Goal: Task Accomplishment & Management: Manage account settings

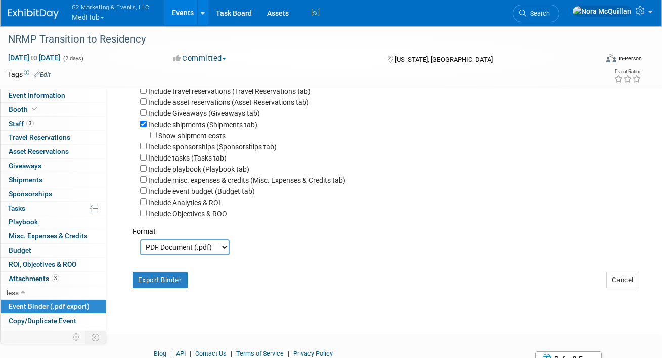
scroll to position [38, 0]
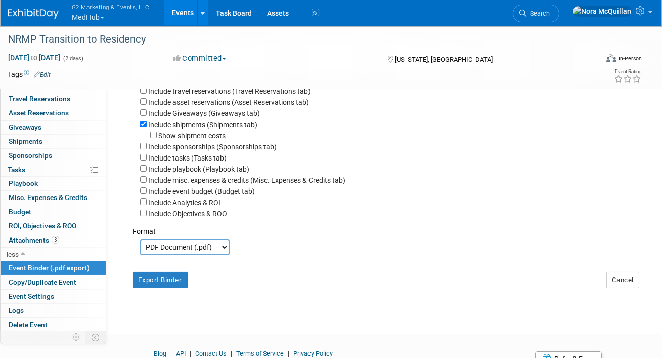
click at [92, 15] on button "G2 Marketing & Events, LLC MedHub" at bounding box center [117, 13] width 92 height 26
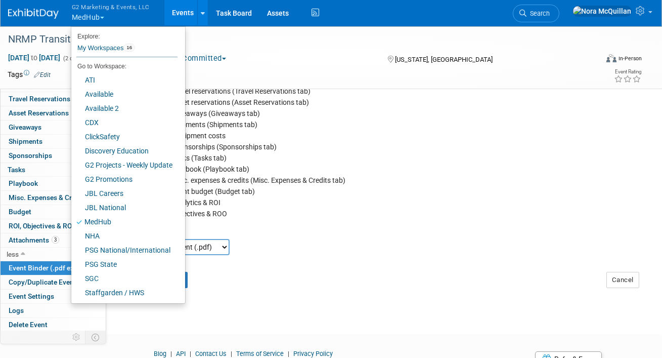
click at [184, 15] on link "Events" at bounding box center [182, 12] width 37 height 25
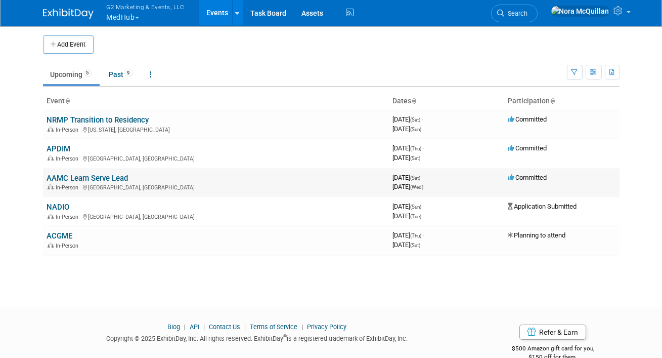
click at [72, 181] on link "AAMC Learn Serve Lead" at bounding box center [87, 178] width 81 height 9
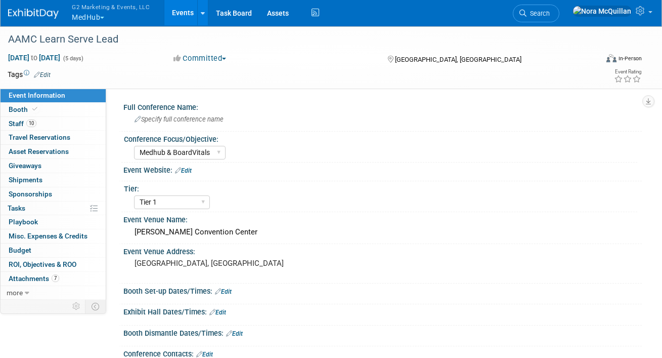
select select "Medhub & BoardVitals"
select select "Tier 1"
click at [62, 111] on link "Booth" at bounding box center [53, 110] width 105 height 14
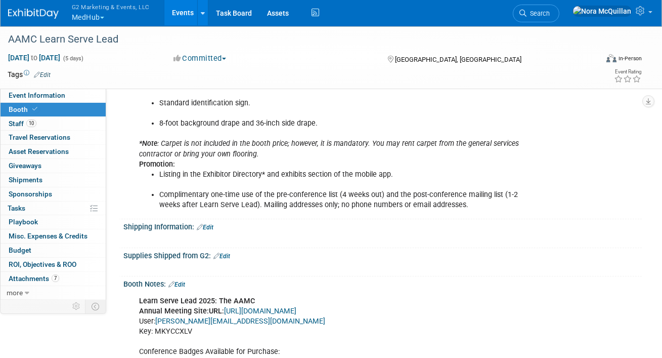
scroll to position [484, 0]
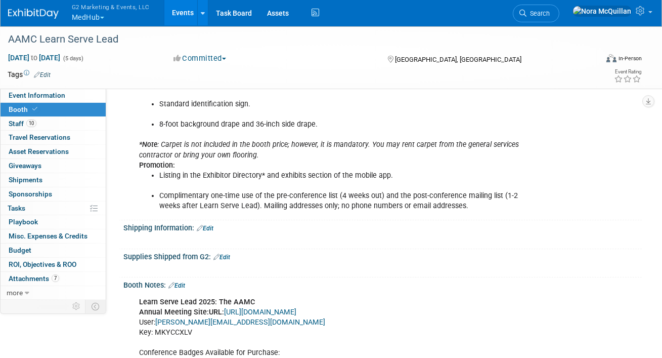
click at [87, 17] on button "G2 Marketing & Events, LLC MedHub" at bounding box center [117, 13] width 92 height 26
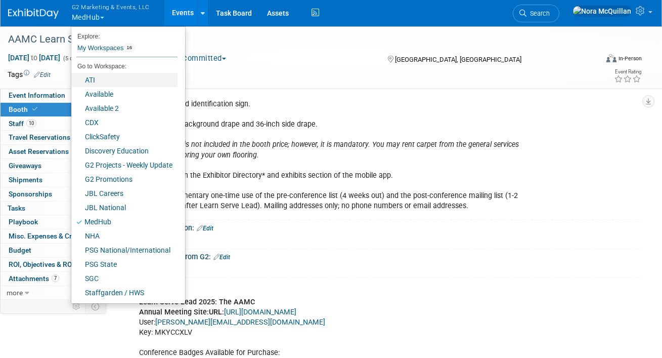
click at [97, 79] on link "ATI" at bounding box center [124, 80] width 106 height 14
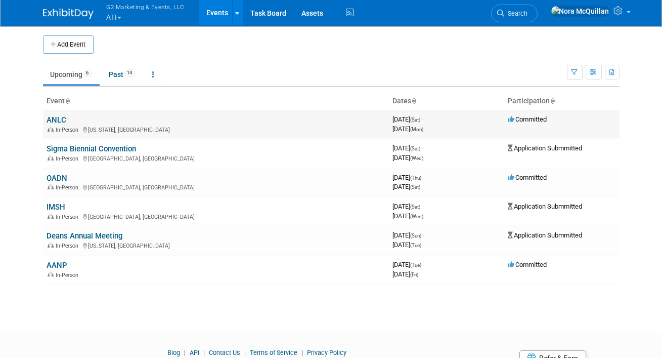
click at [55, 120] on link "ANLC" at bounding box center [57, 119] width 20 height 9
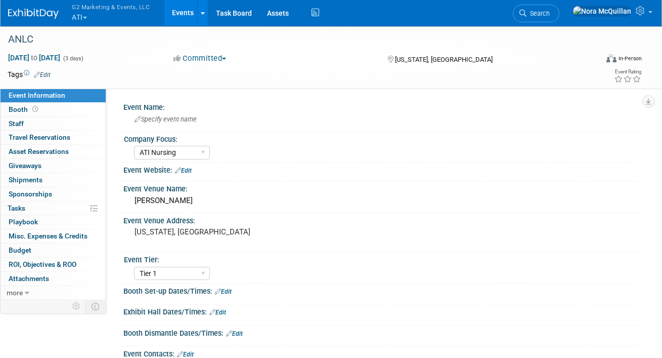
select select "ATI Nursing"
select select "Tier 1"
click at [35, 107] on icon at bounding box center [35, 109] width 6 height 6
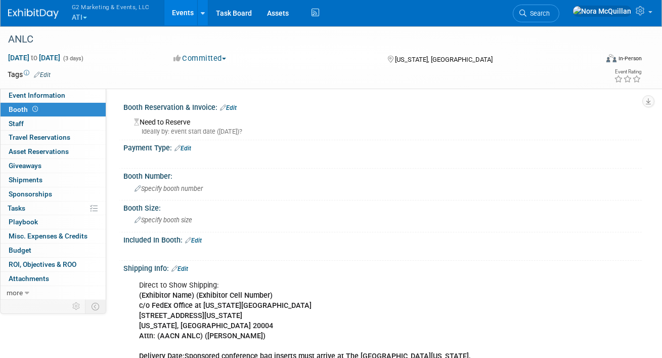
click at [174, 13] on link "Events" at bounding box center [182, 12] width 37 height 25
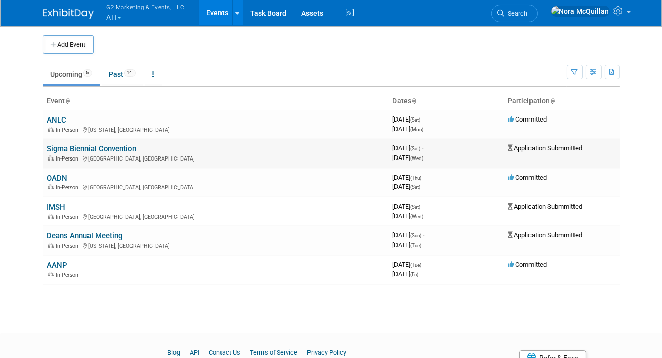
click at [61, 148] on link "Sigma Biennial Convention" at bounding box center [92, 148] width 90 height 9
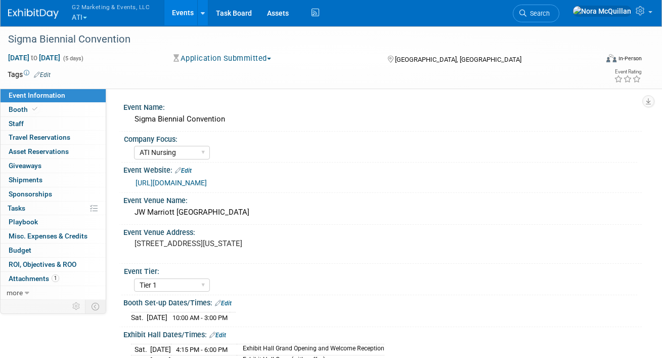
select select "ATI Nursing"
select select "Tier 1"
click at [58, 109] on link "Booth" at bounding box center [53, 110] width 105 height 14
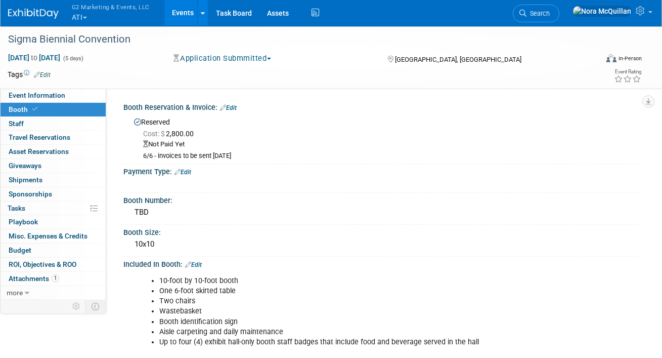
click at [181, 16] on link "Events" at bounding box center [182, 12] width 37 height 25
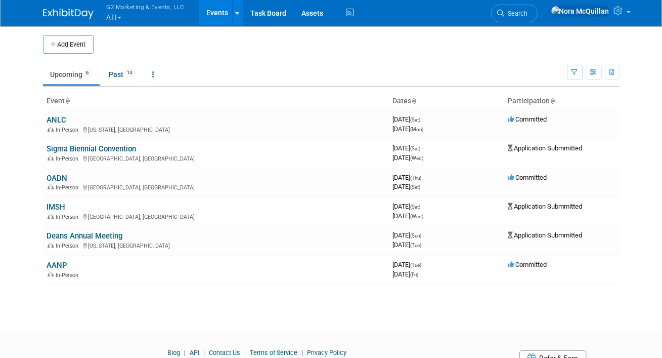
click at [116, 15] on button "G2 Marketing & Events, LLC ATI" at bounding box center [152, 13] width 92 height 26
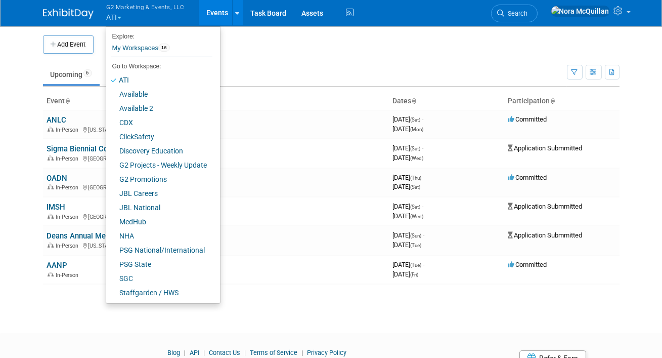
click at [36, 68] on div "Add Event New Event Duplicate Event Warning There is another event in your work…" at bounding box center [331, 169] width 592 height 289
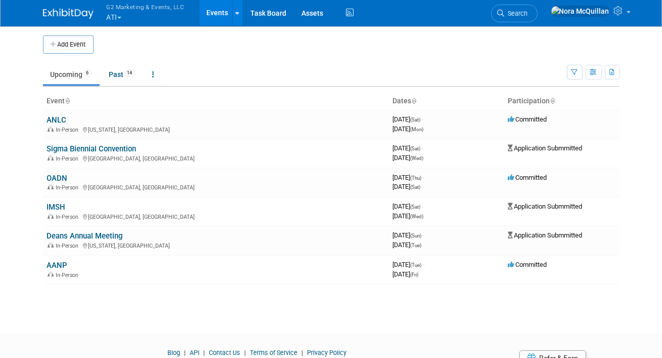
click at [119, 13] on button "G2 Marketing & Events, LLC ATI" at bounding box center [152, 13] width 92 height 26
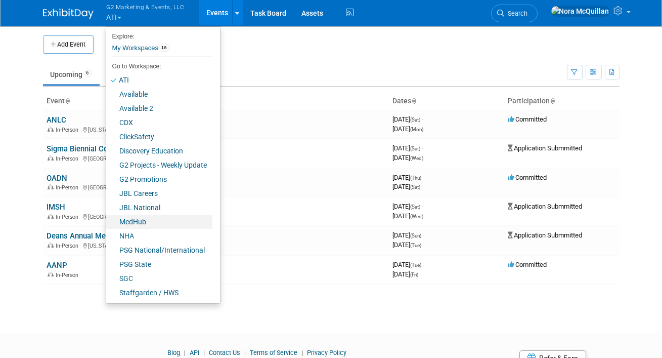
click at [137, 219] on link "MedHub" at bounding box center [159, 222] width 106 height 14
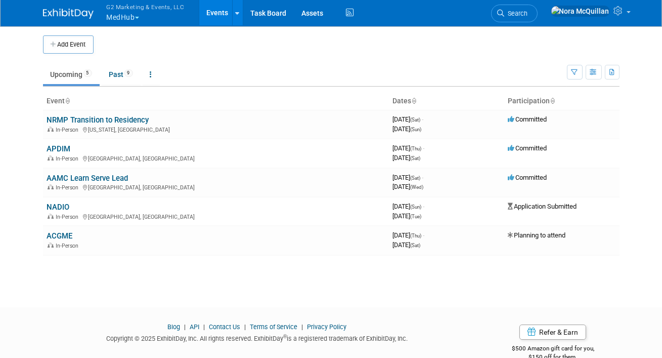
click at [124, 16] on button "G2 Marketing & Events, LLC MedHub" at bounding box center [152, 13] width 92 height 26
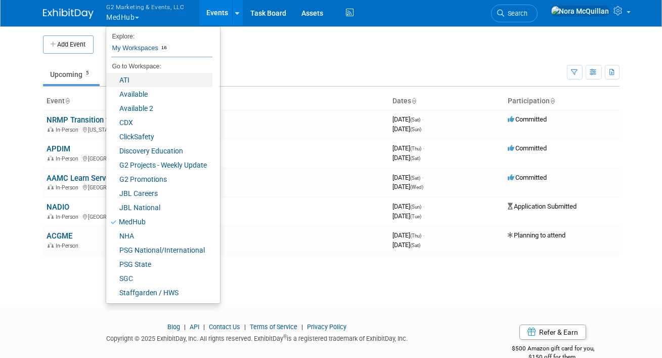
click at [132, 81] on link "ATI" at bounding box center [159, 80] width 106 height 14
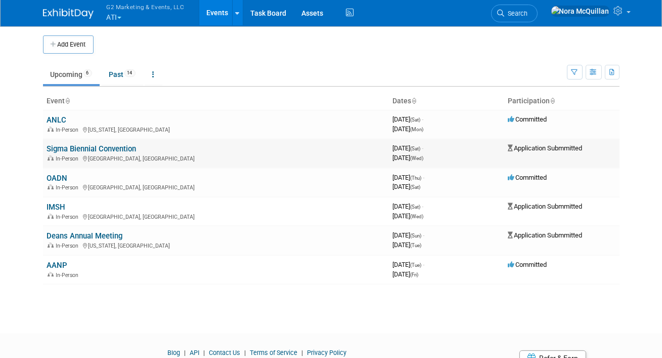
click at [62, 149] on link "Sigma Biennial Convention" at bounding box center [92, 148] width 90 height 9
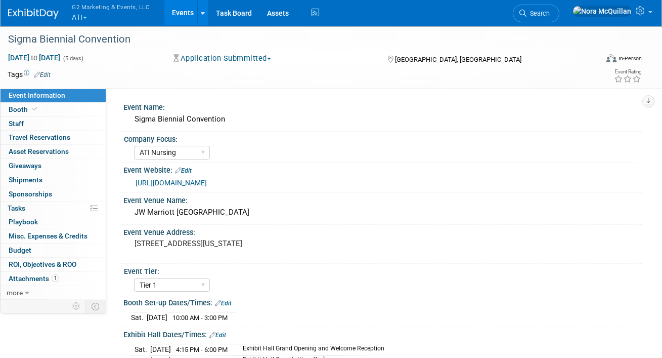
select select "ATI Nursing"
select select "Tier 1"
